Goal: Task Accomplishment & Management: Manage account settings

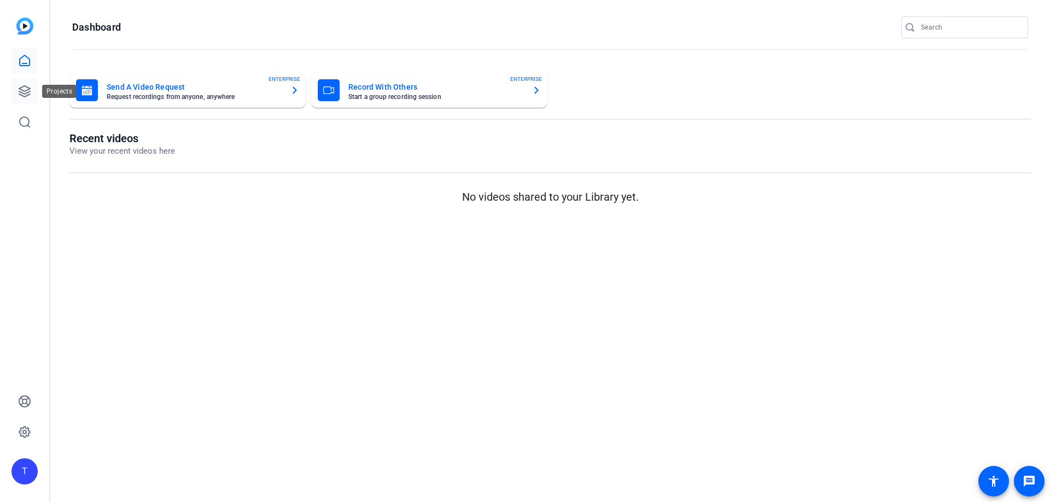
click at [27, 85] on icon at bounding box center [24, 91] width 13 height 13
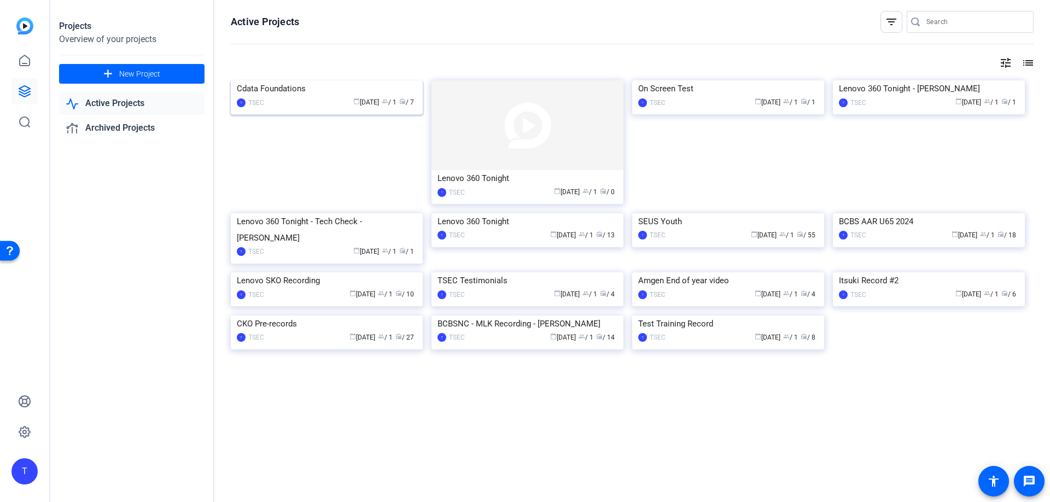
click at [330, 108] on div "calendar_today [DATE] group / 1 radio / 7" at bounding box center [343, 102] width 147 height 11
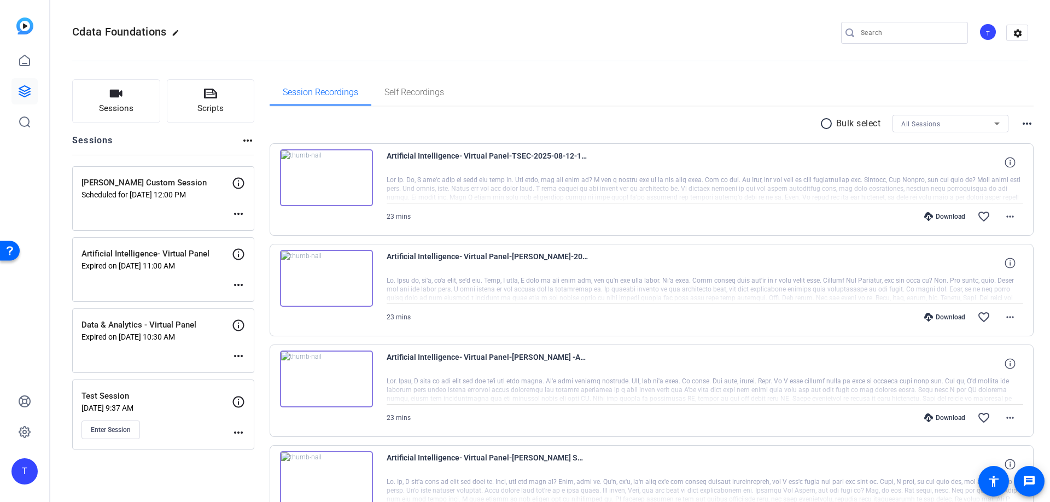
click at [238, 214] on mat-icon "more_horiz" at bounding box center [238, 213] width 13 height 13
click at [192, 204] on div at bounding box center [525, 251] width 1050 height 502
click at [191, 198] on p "Scheduled for [DATE] 12:00 PM" at bounding box center [157, 194] width 150 height 9
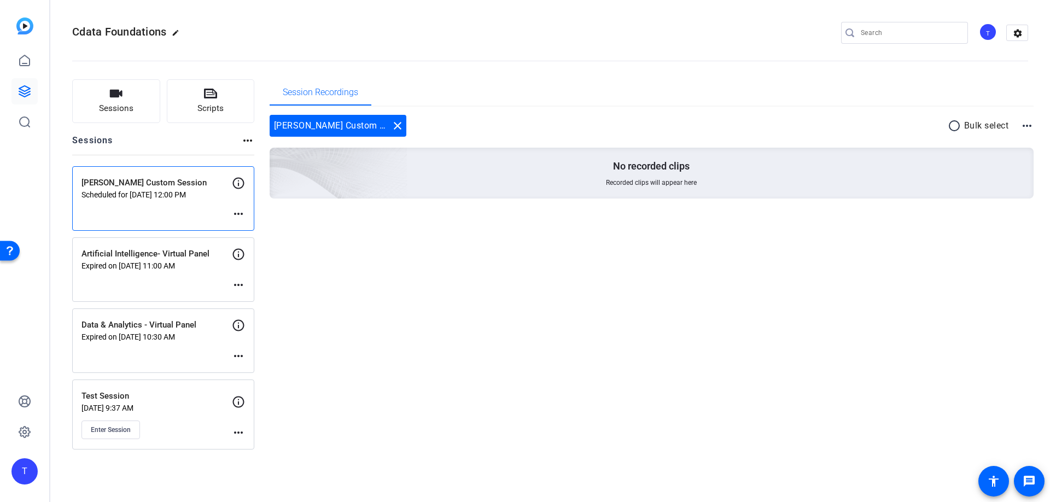
click at [191, 198] on p "Scheduled for [DATE] 12:00 PM" at bounding box center [157, 194] width 150 height 9
click at [191, 194] on p "Scheduled for [DATE] 12:00 PM" at bounding box center [157, 194] width 150 height 9
click at [239, 214] on mat-icon "more_horiz" at bounding box center [238, 213] width 13 height 13
click at [217, 204] on div at bounding box center [525, 251] width 1050 height 502
click at [217, 204] on div "[PERSON_NAME] Custom Session Scheduled for [DATE] 12:00 PM more_horiz" at bounding box center [163, 198] width 182 height 65
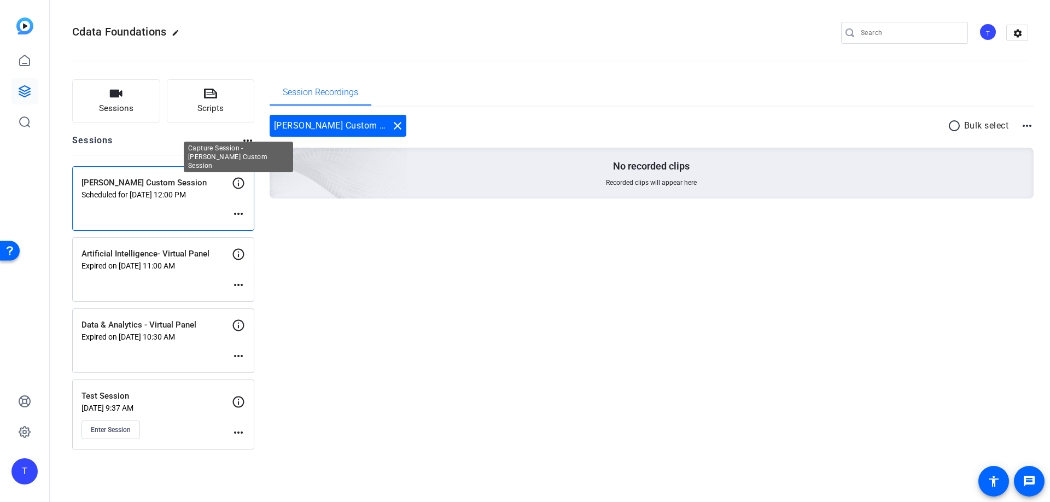
click at [237, 183] on icon at bounding box center [238, 183] width 13 height 13
click at [236, 216] on mat-icon "more_horiz" at bounding box center [238, 213] width 13 height 13
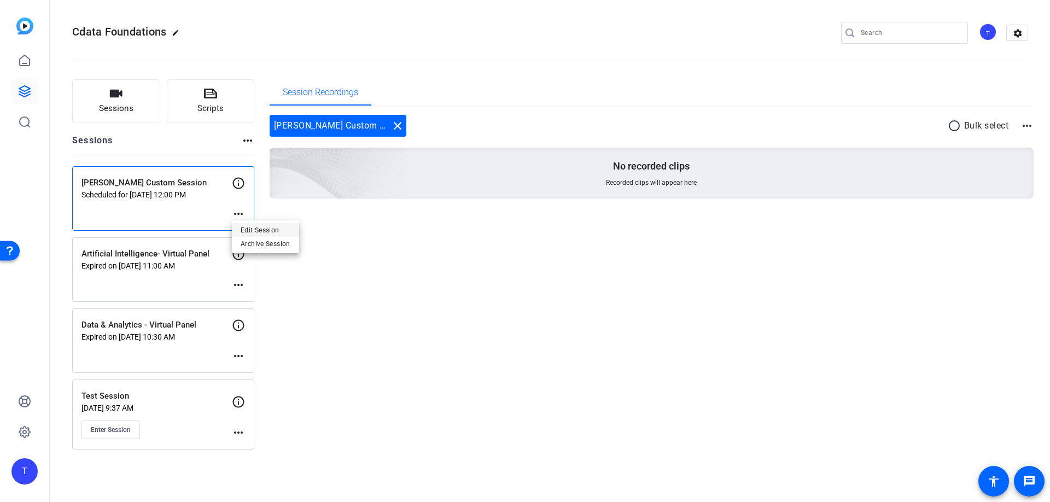
click at [244, 227] on span "Edit Session" at bounding box center [266, 230] width 50 height 13
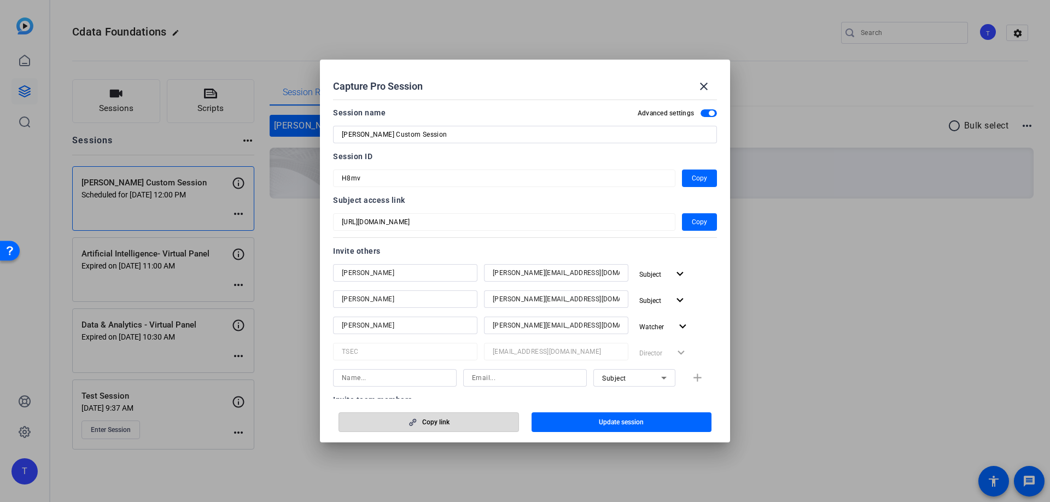
click at [421, 427] on span "button" at bounding box center [428, 422] width 179 height 26
click at [708, 88] on mat-icon "close" at bounding box center [704, 86] width 13 height 13
